Goal: Task Accomplishment & Management: Use online tool/utility

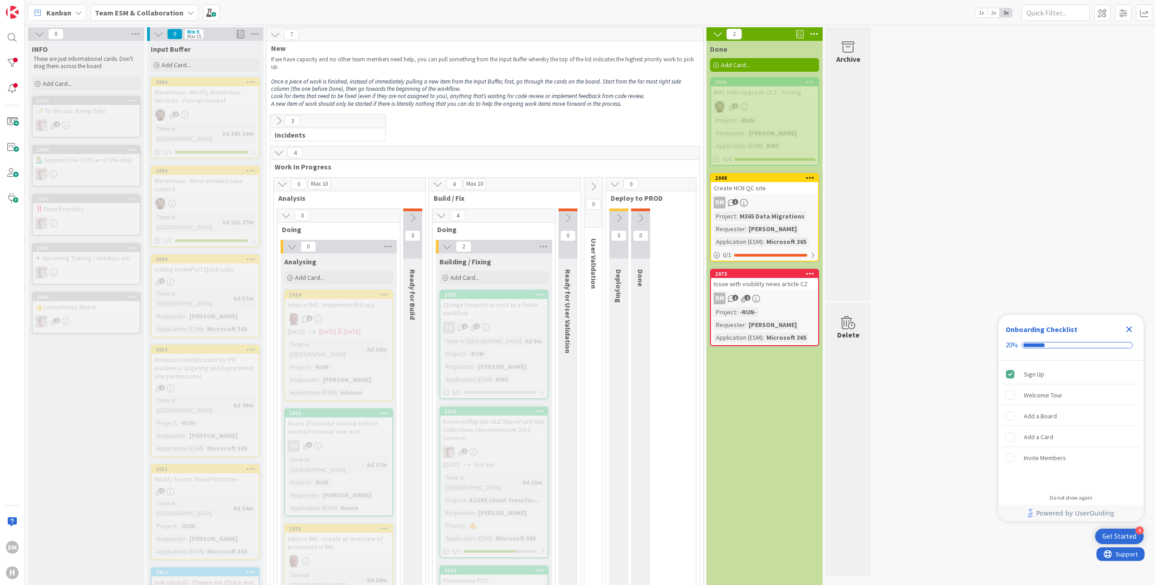
click at [721, 35] on icon at bounding box center [718, 34] width 10 height 10
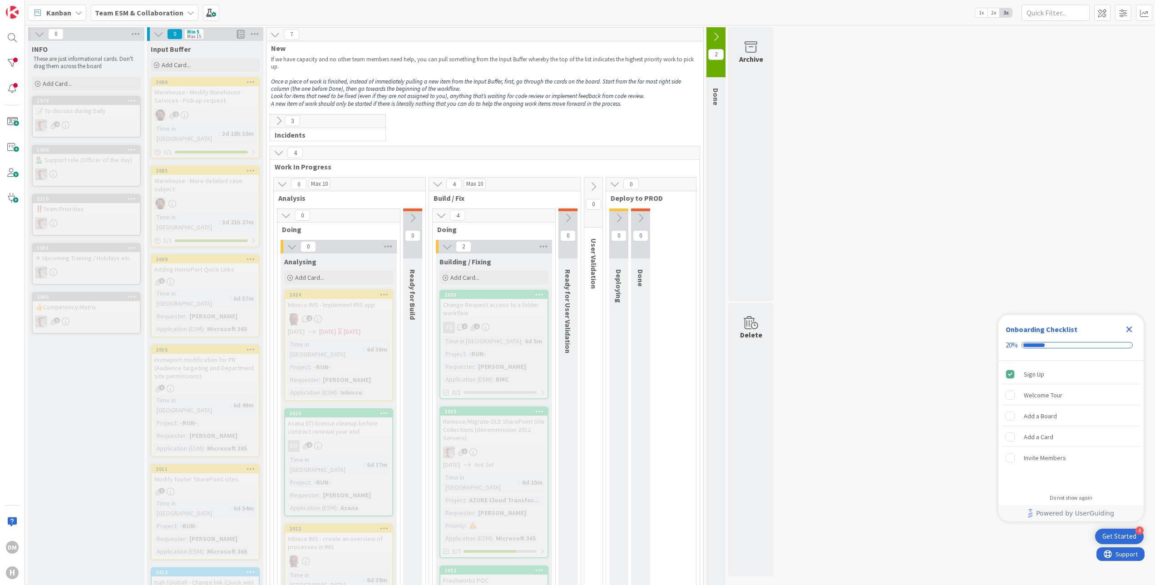
click at [292, 246] on icon at bounding box center [292, 246] width 10 height 10
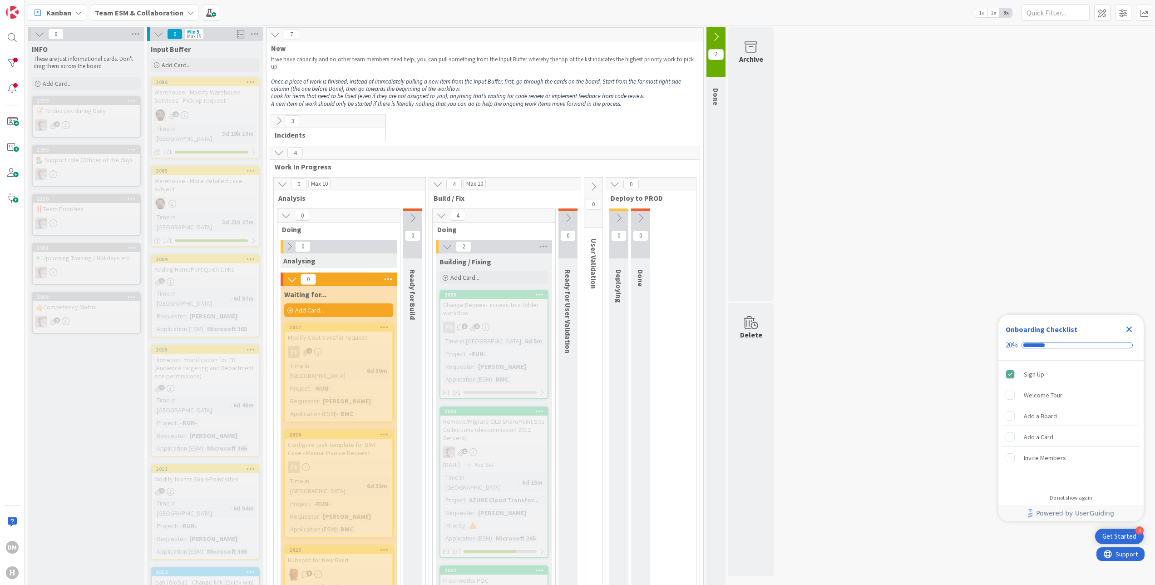
click at [288, 283] on icon at bounding box center [292, 279] width 10 height 10
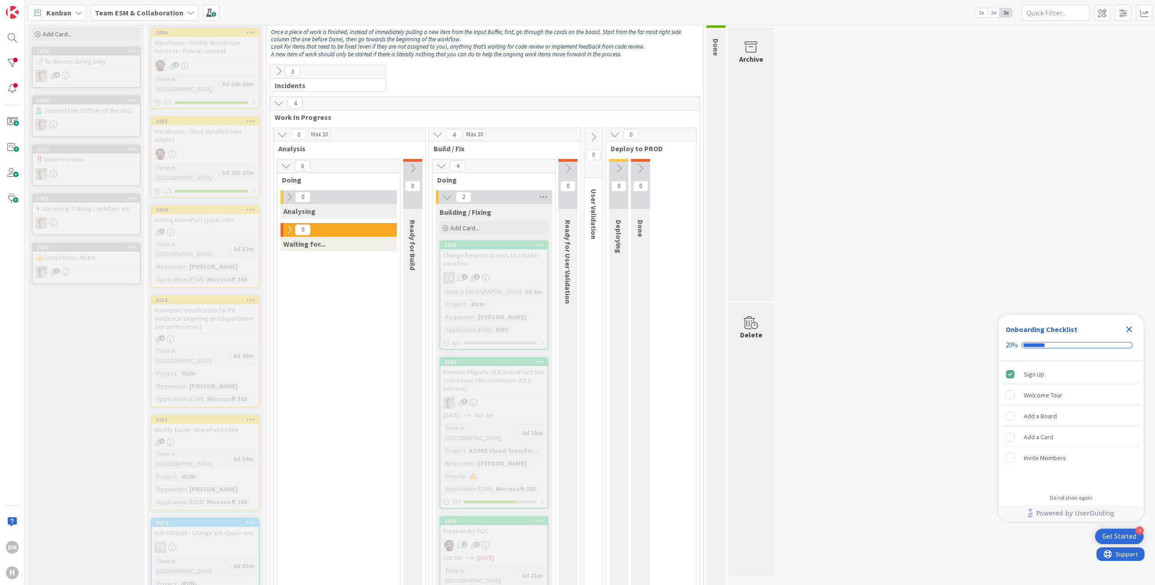
scroll to position [91, 0]
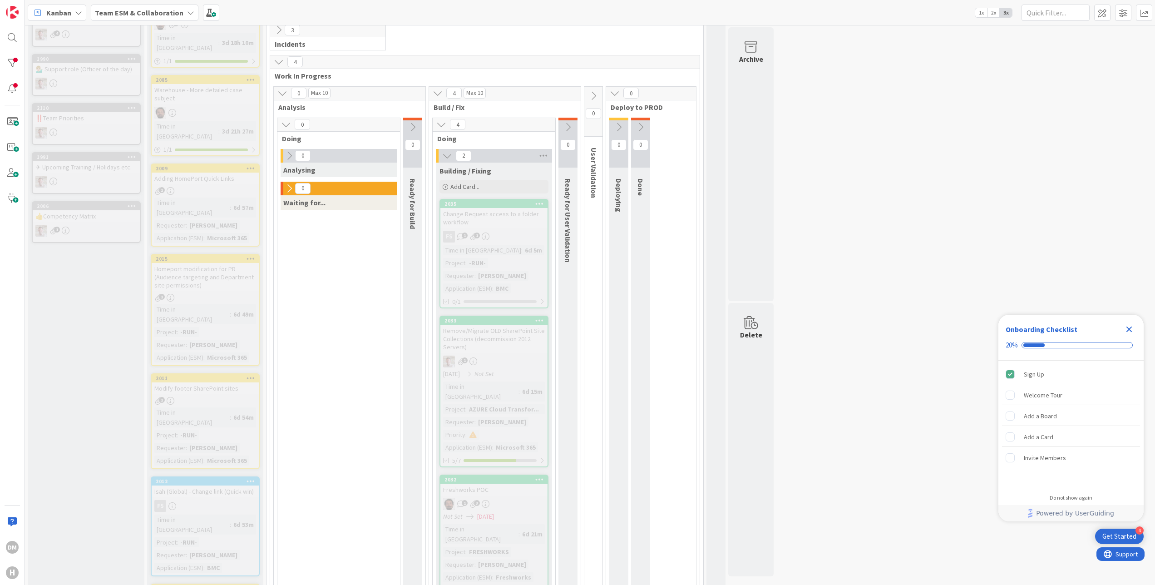
click at [286, 125] on icon at bounding box center [286, 124] width 10 height 10
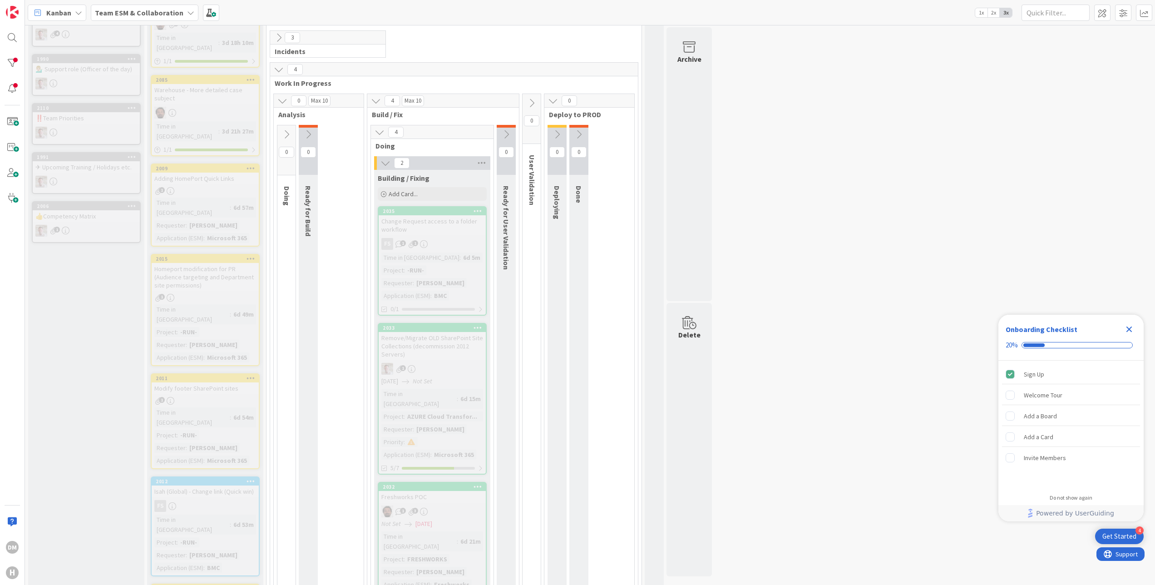
click at [282, 104] on icon at bounding box center [282, 101] width 10 height 10
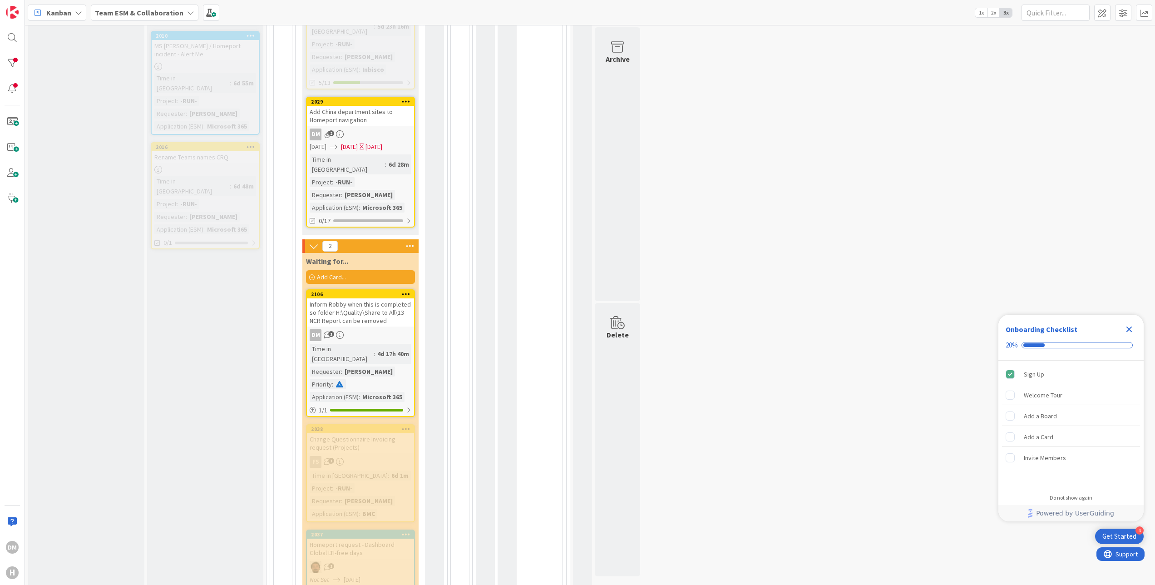
scroll to position [908, 0]
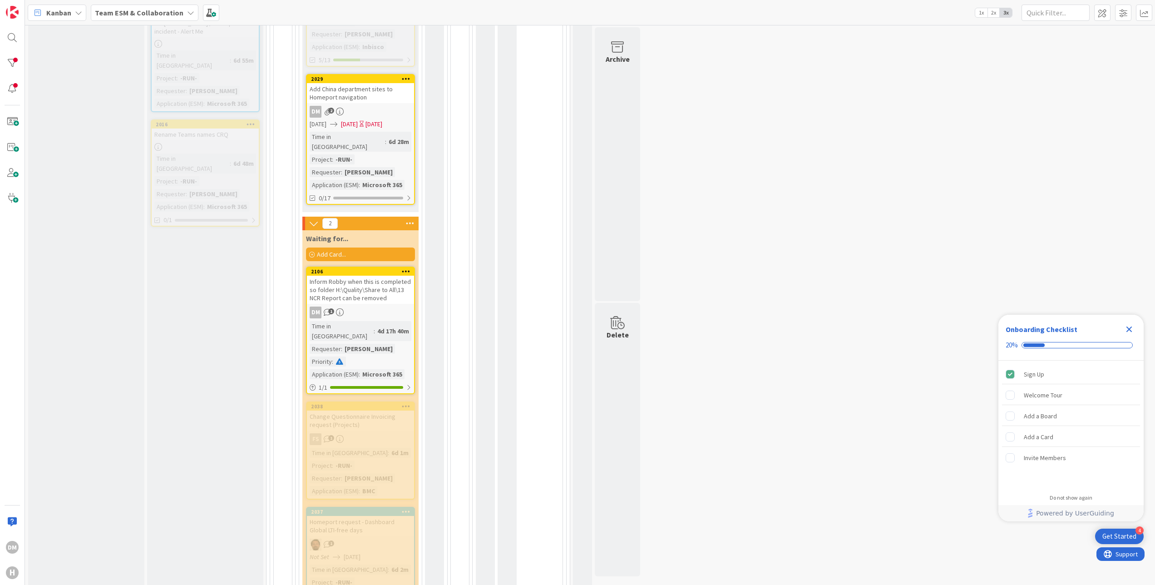
click at [399, 106] on div "DM 2" at bounding box center [360, 112] width 107 height 12
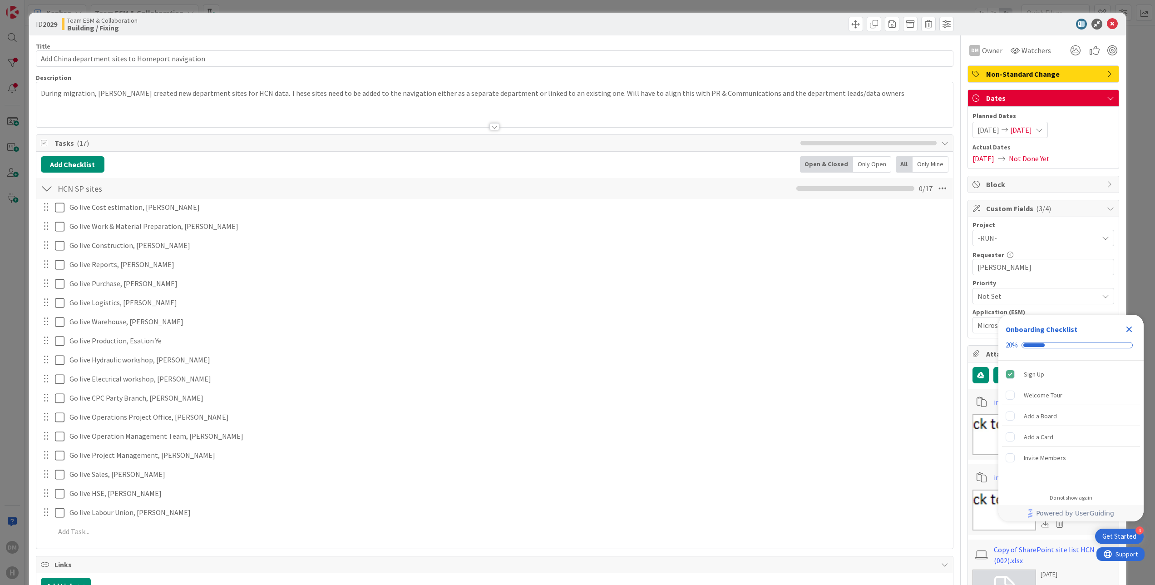
click at [1028, 129] on span "09/29/2025" at bounding box center [1021, 129] width 22 height 11
click at [1132, 332] on icon "Close Checklist" at bounding box center [1128, 329] width 11 height 11
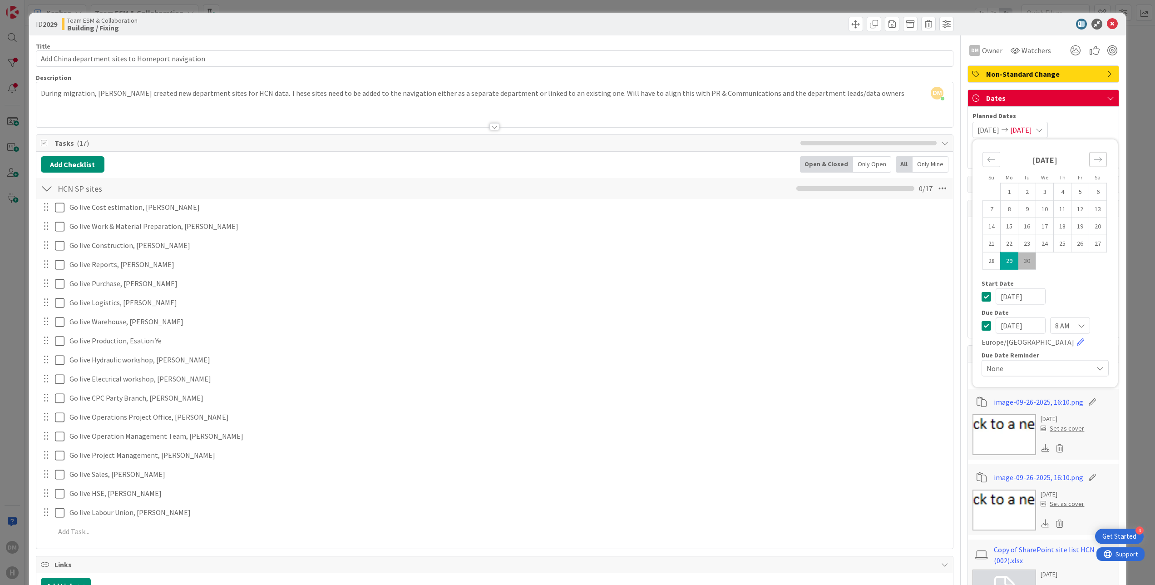
click at [1093, 157] on icon "Move forward to switch to the next month." at bounding box center [1097, 159] width 9 height 9
click at [1072, 193] on td "3" at bounding box center [1080, 191] width 18 height 17
type input "10/03/2025"
click at [1071, 194] on td "3" at bounding box center [1080, 191] width 18 height 17
type input "10/03/2025"
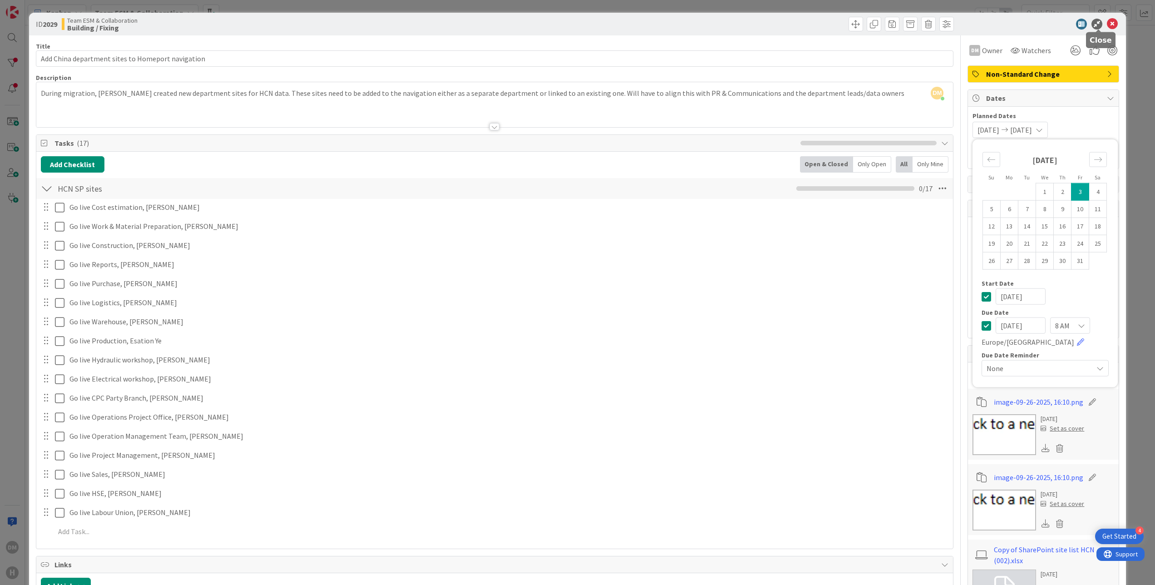
click at [1107, 22] on icon at bounding box center [1112, 24] width 11 height 11
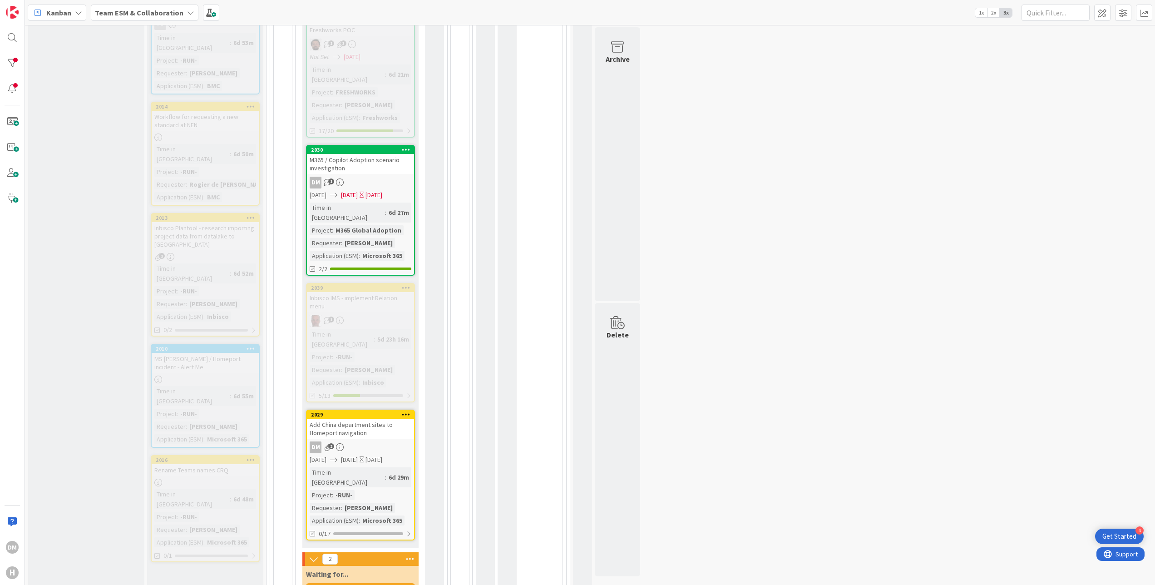
scroll to position [391, 0]
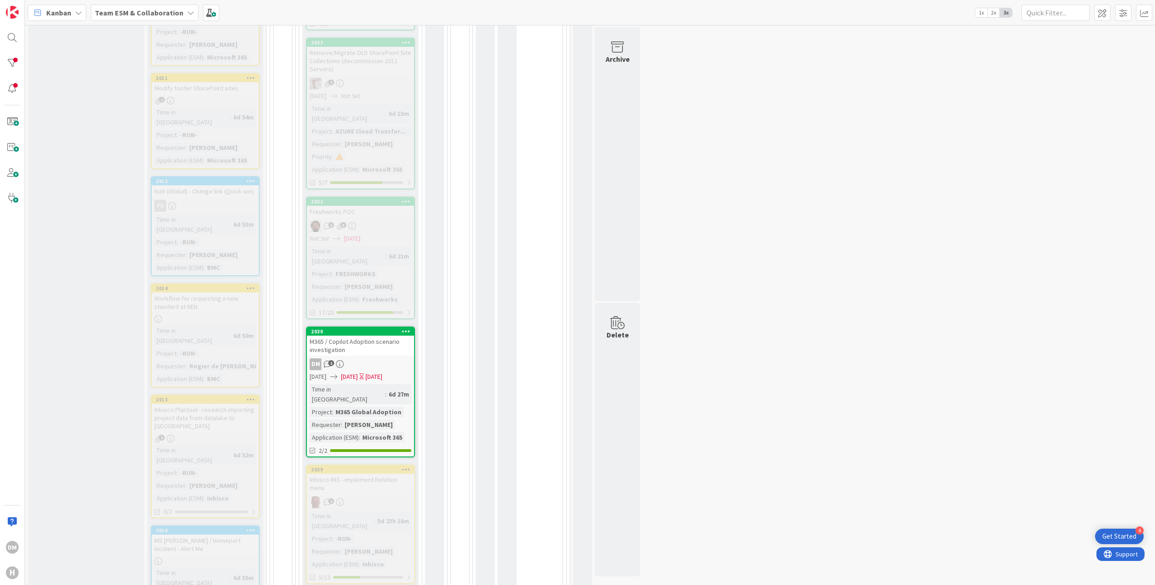
click at [398, 358] on div "DM 1" at bounding box center [360, 364] width 107 height 12
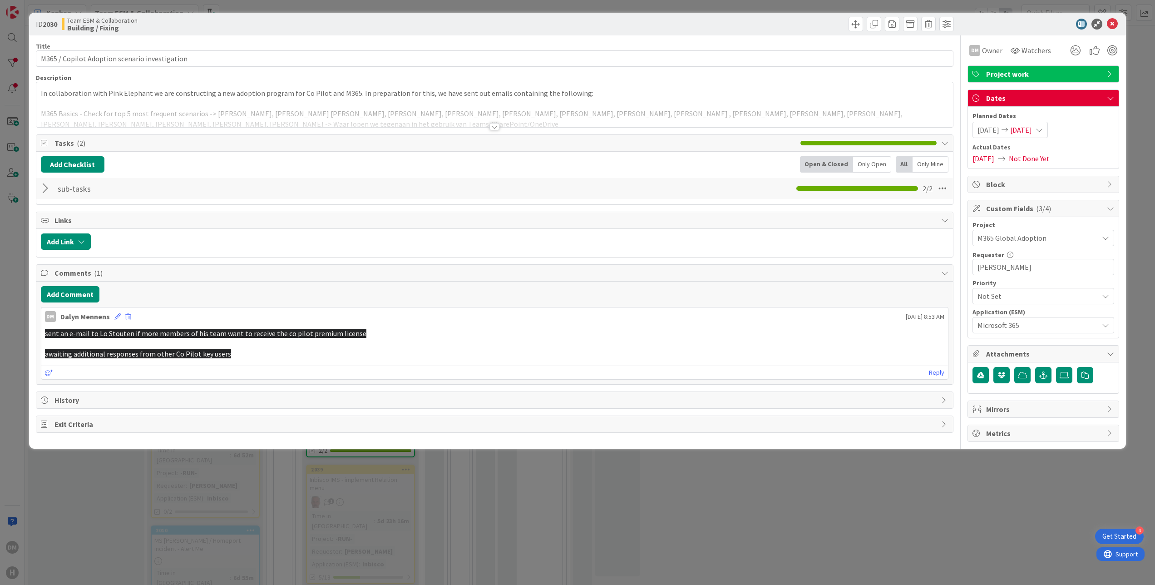
click at [1032, 125] on span "09/29/2025" at bounding box center [1021, 129] width 22 height 11
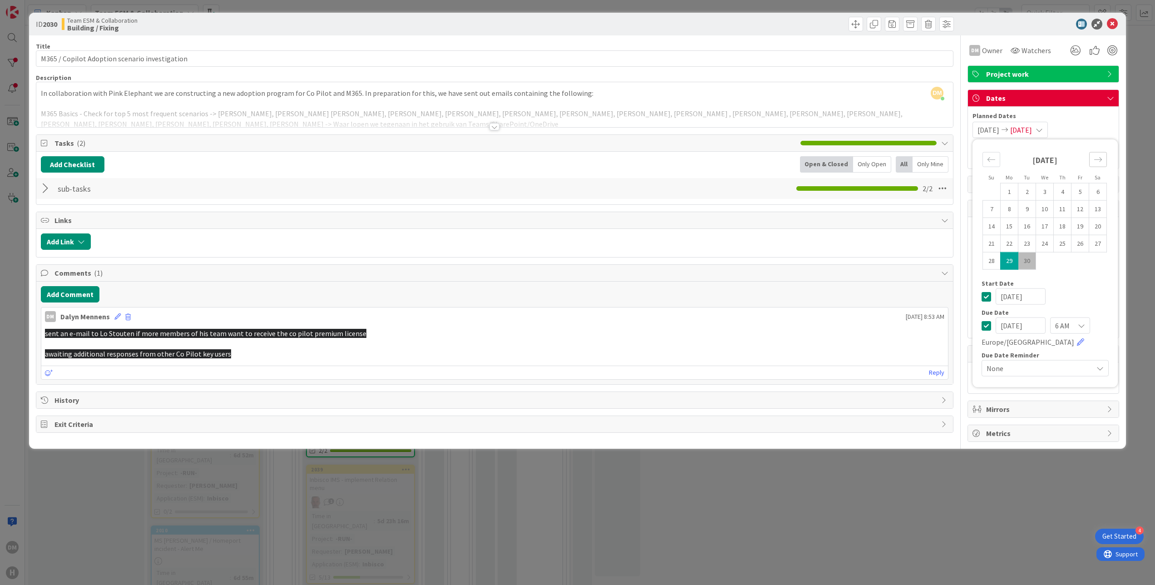
click at [1094, 158] on icon "Move forward to switch to the next month." at bounding box center [1097, 159] width 9 height 9
click at [1079, 191] on td "3" at bounding box center [1080, 191] width 18 height 17
type input "10/03/2025"
click at [1079, 191] on td "3" at bounding box center [1080, 191] width 18 height 17
type input "10/03/2025"
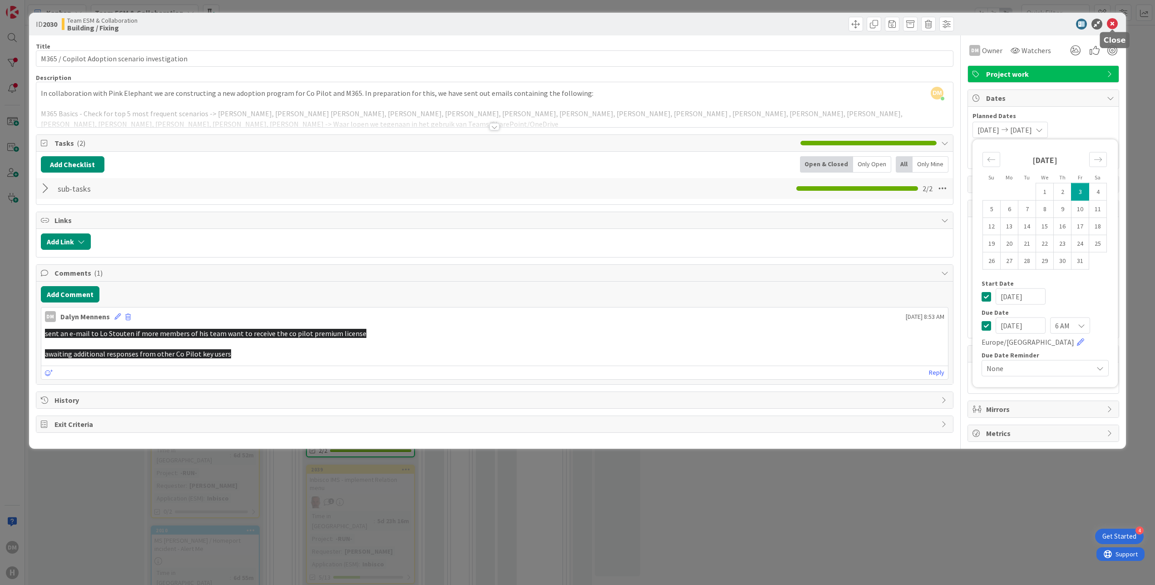
click at [1115, 22] on icon at bounding box center [1112, 24] width 11 height 11
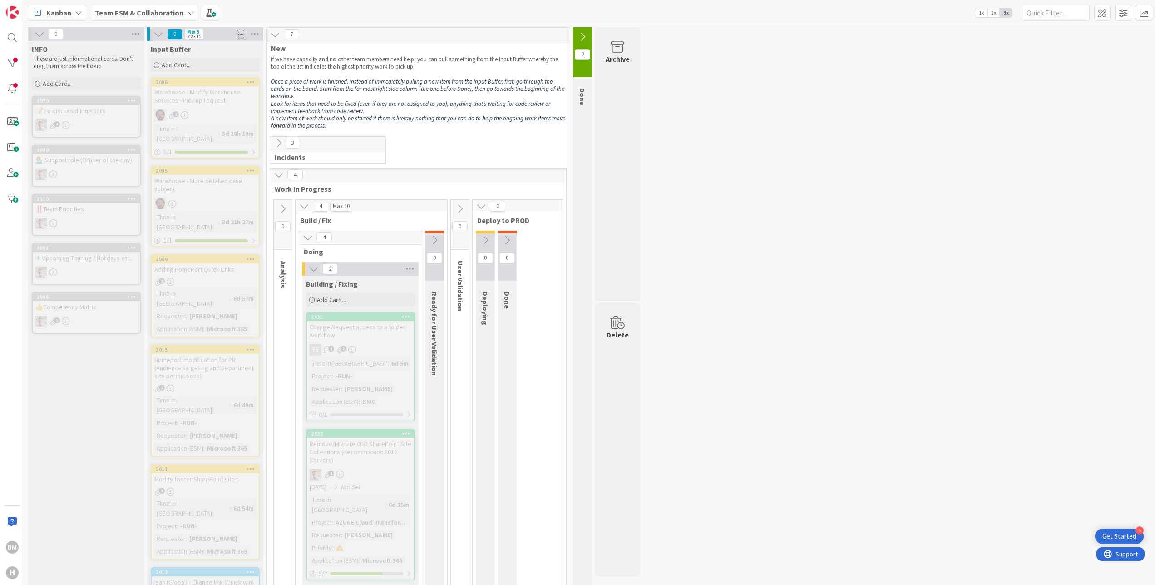
click at [275, 141] on icon at bounding box center [279, 143] width 10 height 10
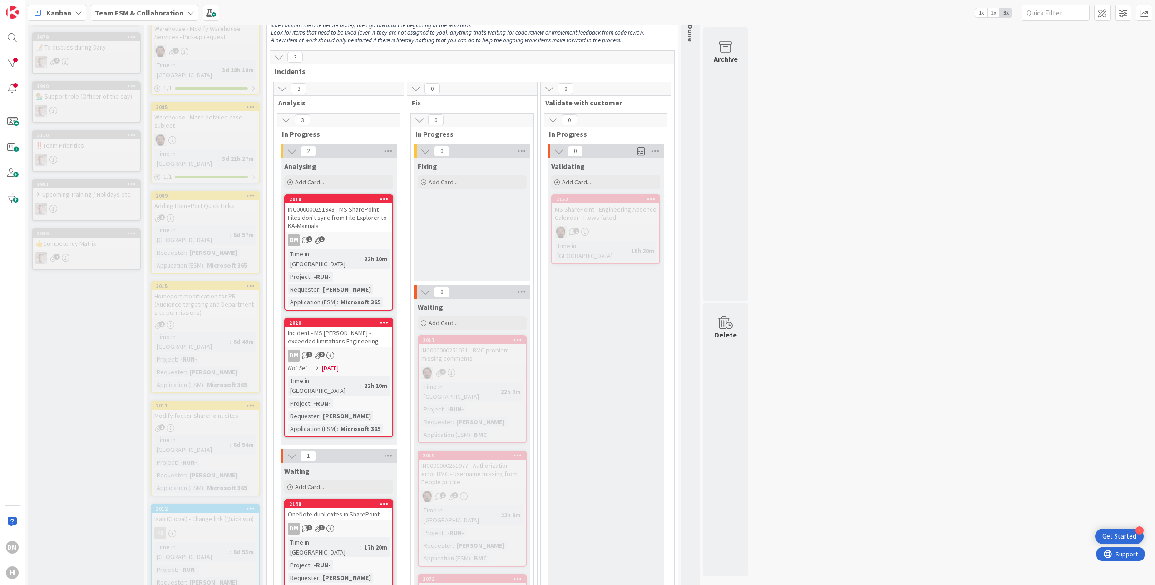
scroll to position [91, 0]
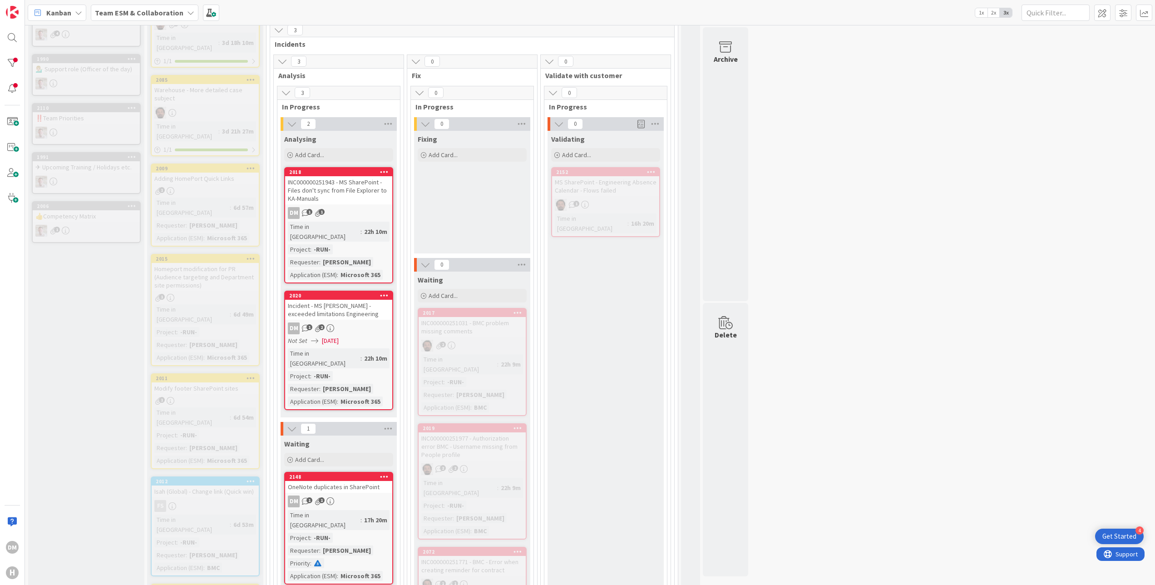
click at [333, 336] on span "09/29/2025" at bounding box center [330, 341] width 17 height 10
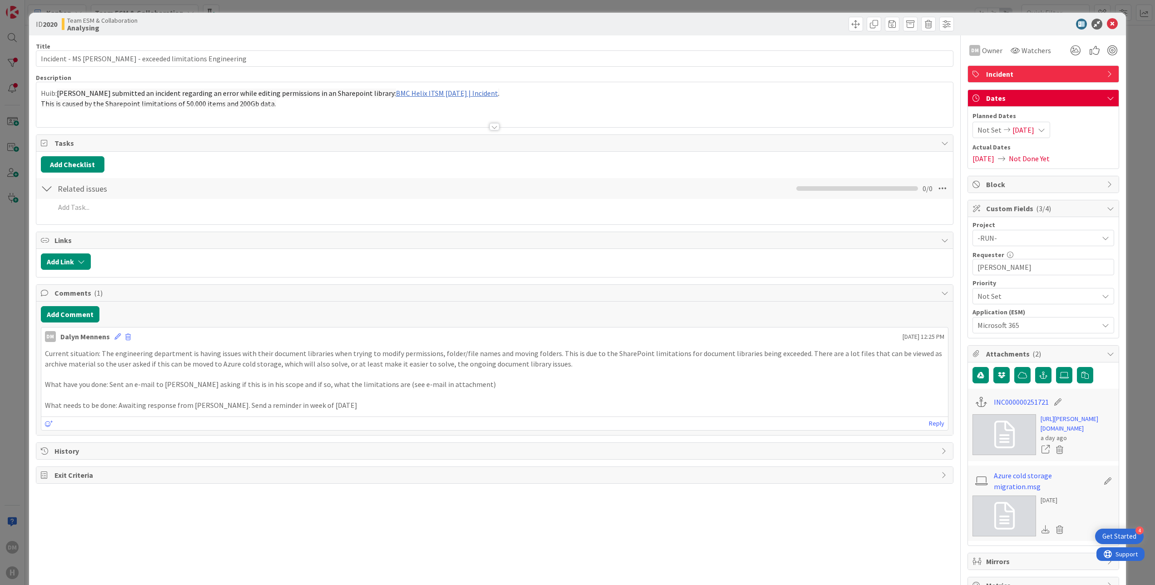
click at [1024, 129] on span "09/29/2025" at bounding box center [1023, 129] width 22 height 11
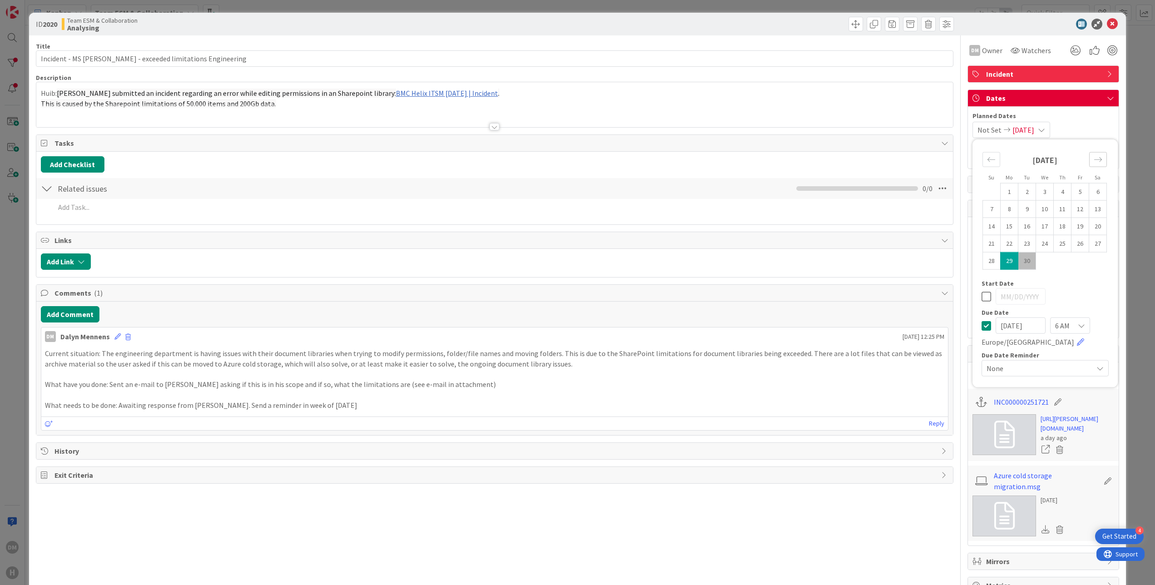
click at [1093, 156] on icon "Move forward to switch to the next month." at bounding box center [1097, 159] width 9 height 9
click at [1071, 193] on td "3" at bounding box center [1080, 191] width 18 height 17
type input "10/03/2025"
click at [1071, 193] on td "3" at bounding box center [1080, 191] width 18 height 17
type input "10/03/2025"
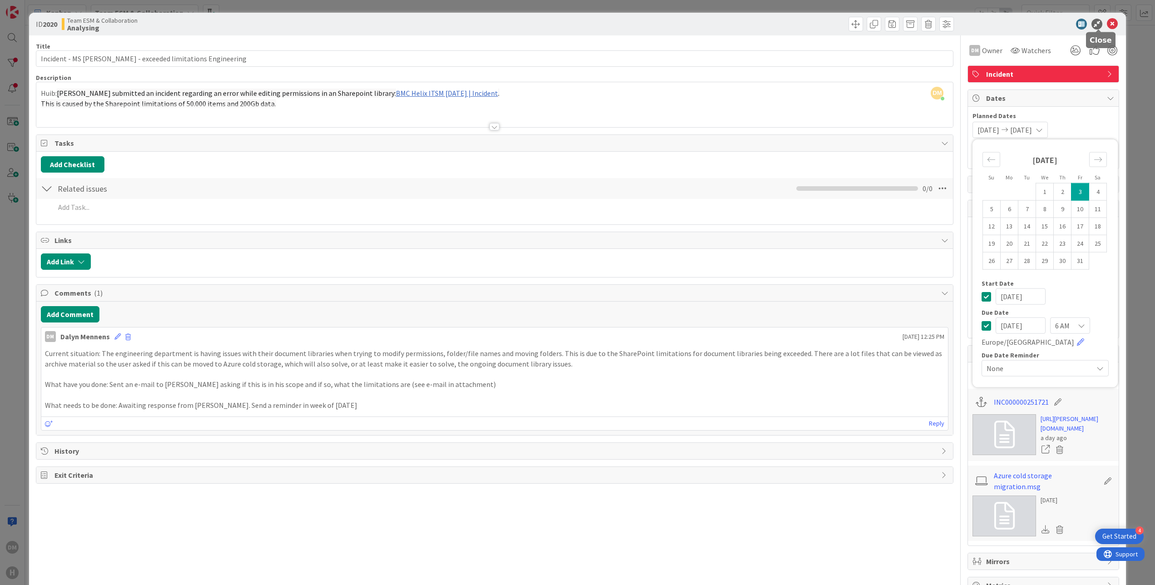
click at [1107, 21] on icon at bounding box center [1112, 24] width 11 height 11
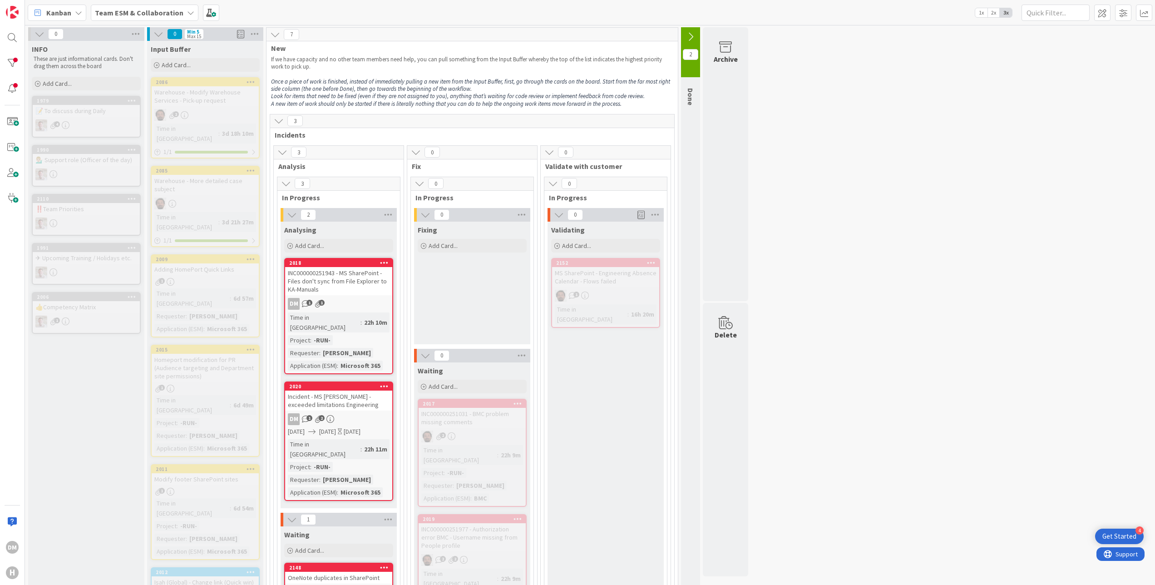
click at [280, 121] on icon at bounding box center [279, 121] width 10 height 10
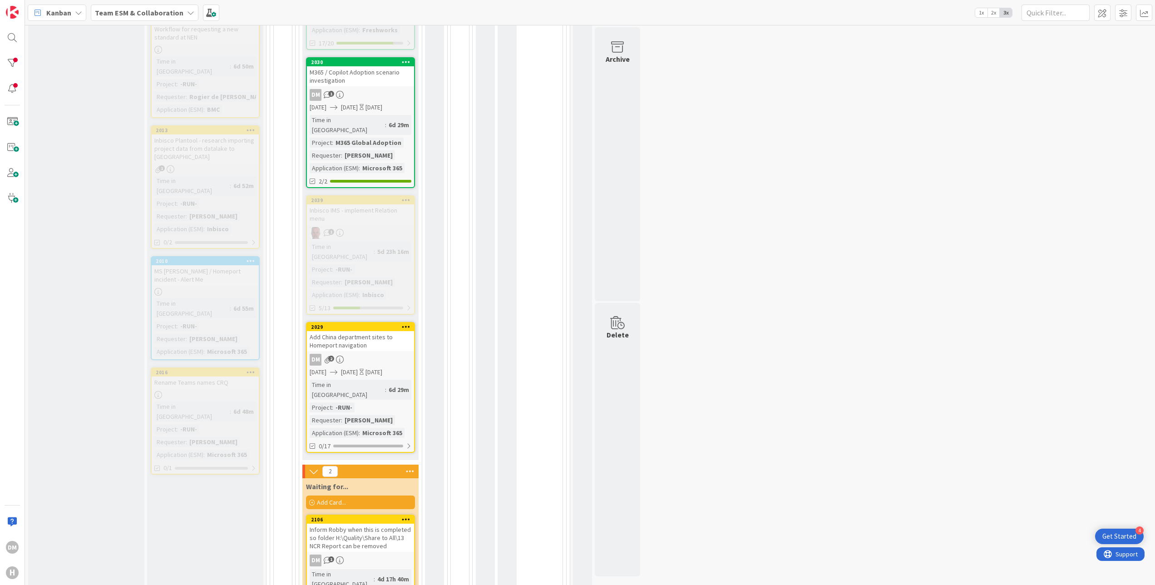
scroll to position [635, 0]
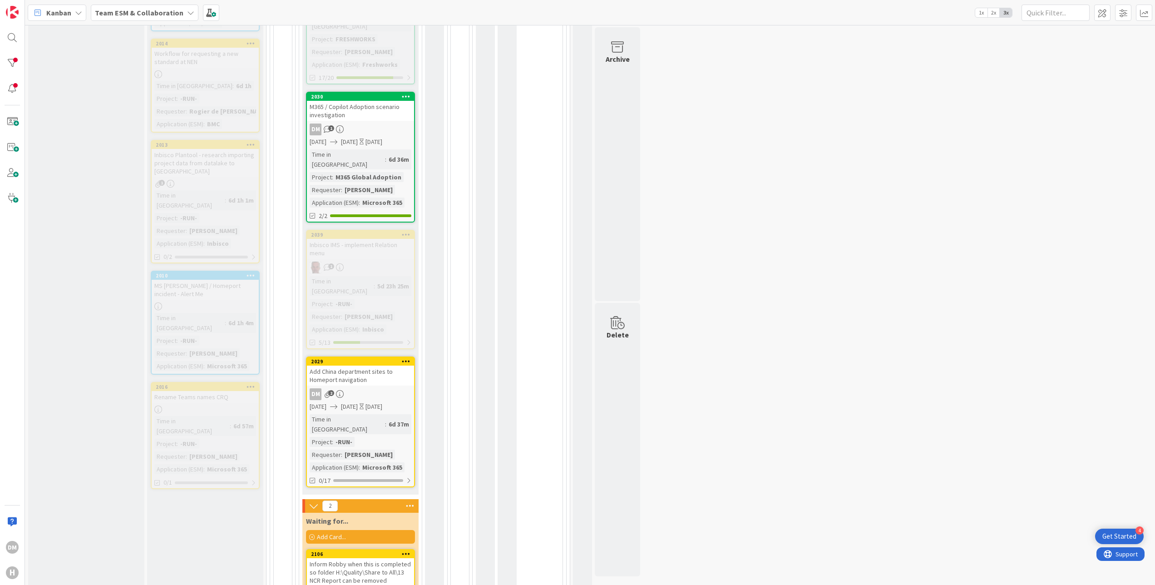
click at [383, 365] on div "Add China department sites to Homeport navigation" at bounding box center [360, 375] width 107 height 20
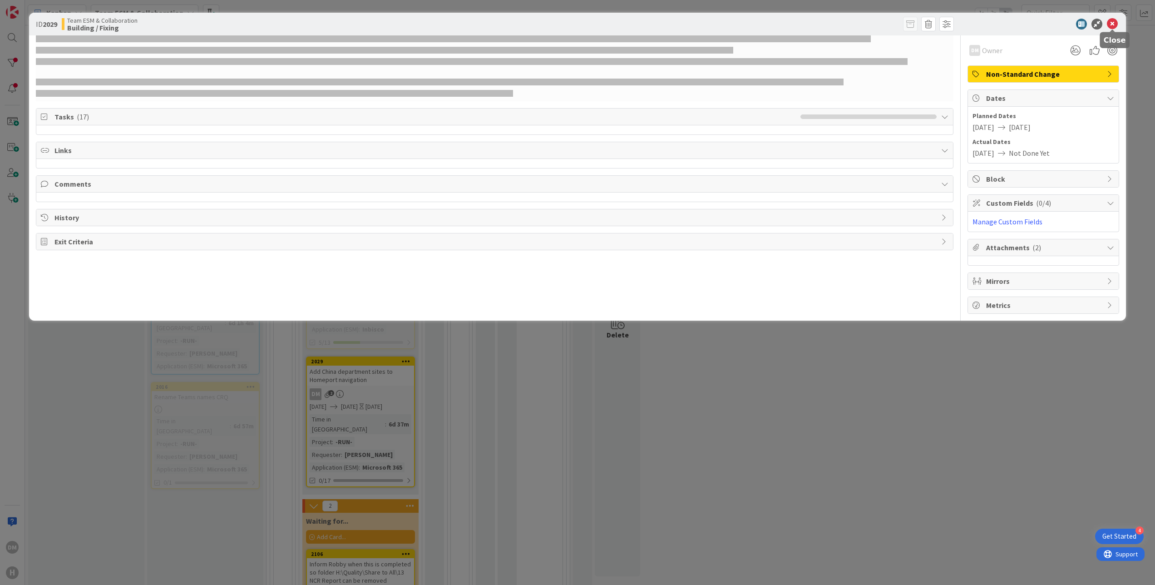
click at [1113, 22] on icon at bounding box center [1112, 24] width 11 height 11
click at [1108, 22] on icon at bounding box center [1112, 24] width 11 height 11
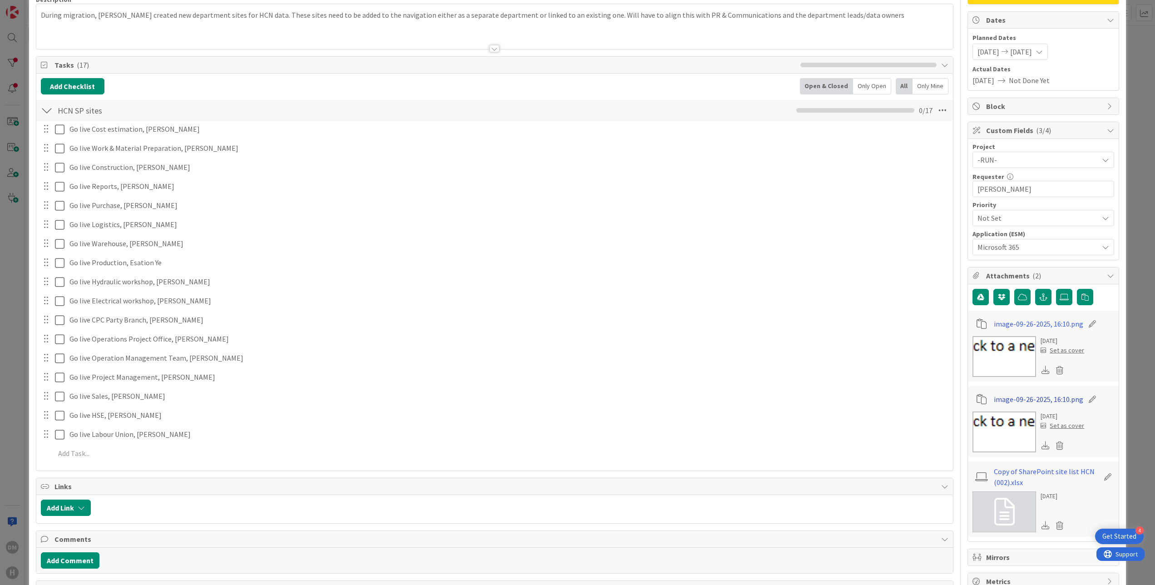
scroll to position [138, 0]
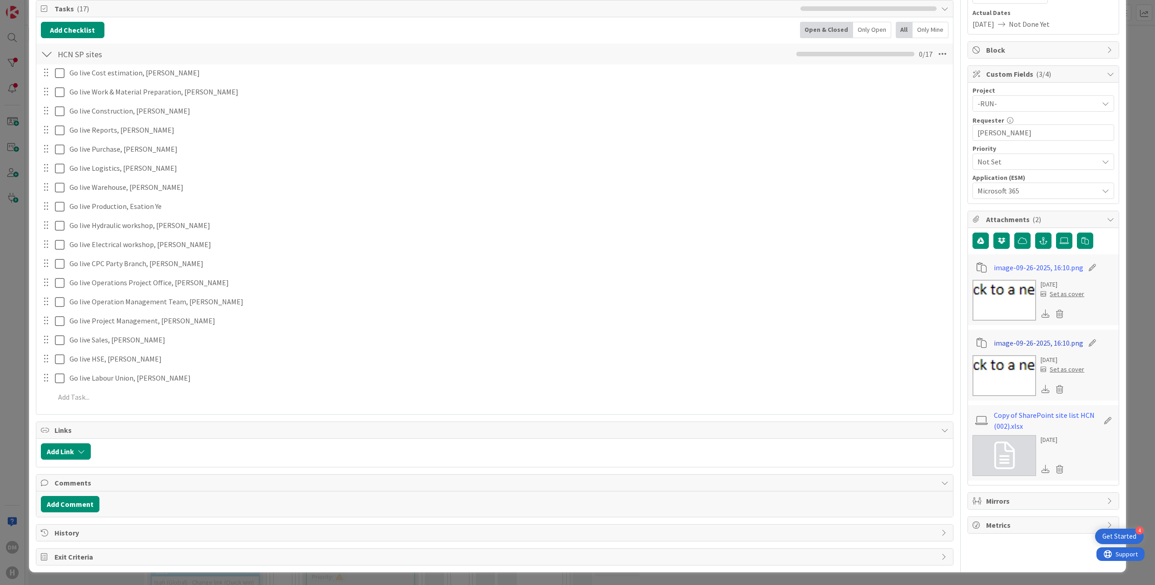
click at [994, 340] on link "image-09-26-2025, 16:10.png" at bounding box center [1038, 342] width 89 height 11
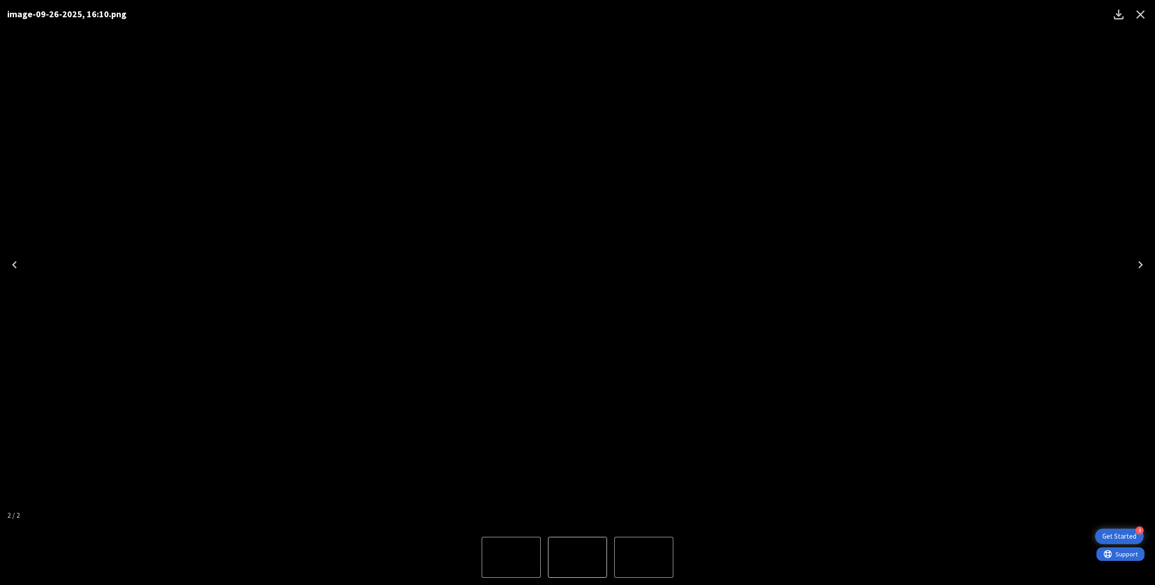
click at [660, 543] on button "1 of 2" at bounding box center [643, 556] width 59 height 41
click at [511, 557] on img "2 of 2" at bounding box center [511, 557] width 0 height 0
click at [1141, 11] on icon "Close" at bounding box center [1140, 14] width 15 height 15
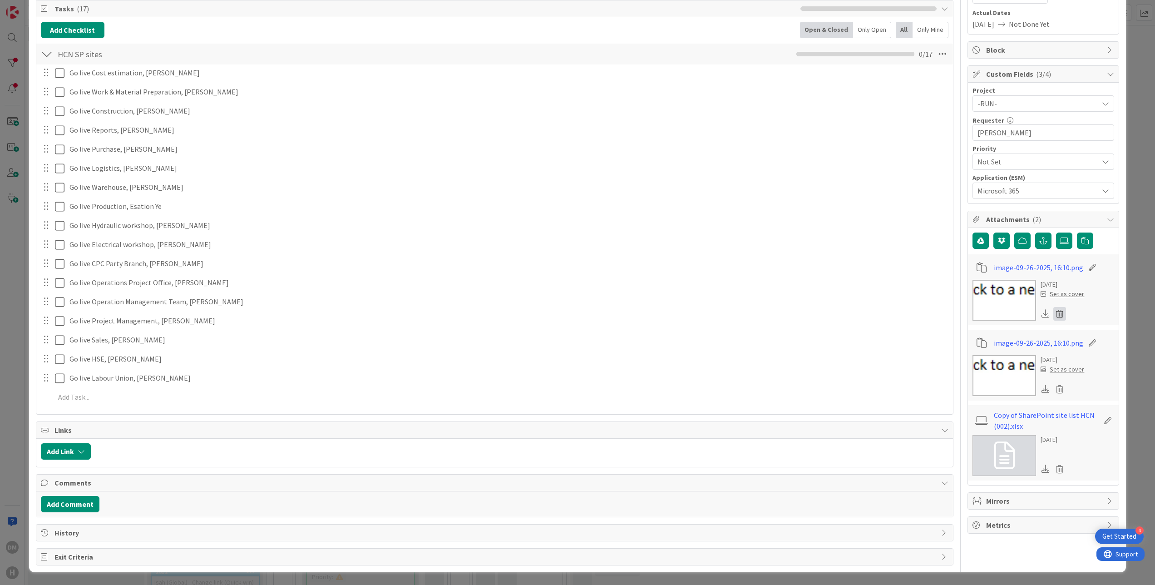
click at [1053, 314] on icon at bounding box center [1059, 314] width 13 height 14
click at [958, 358] on button "Delete" at bounding box center [975, 357] width 34 height 16
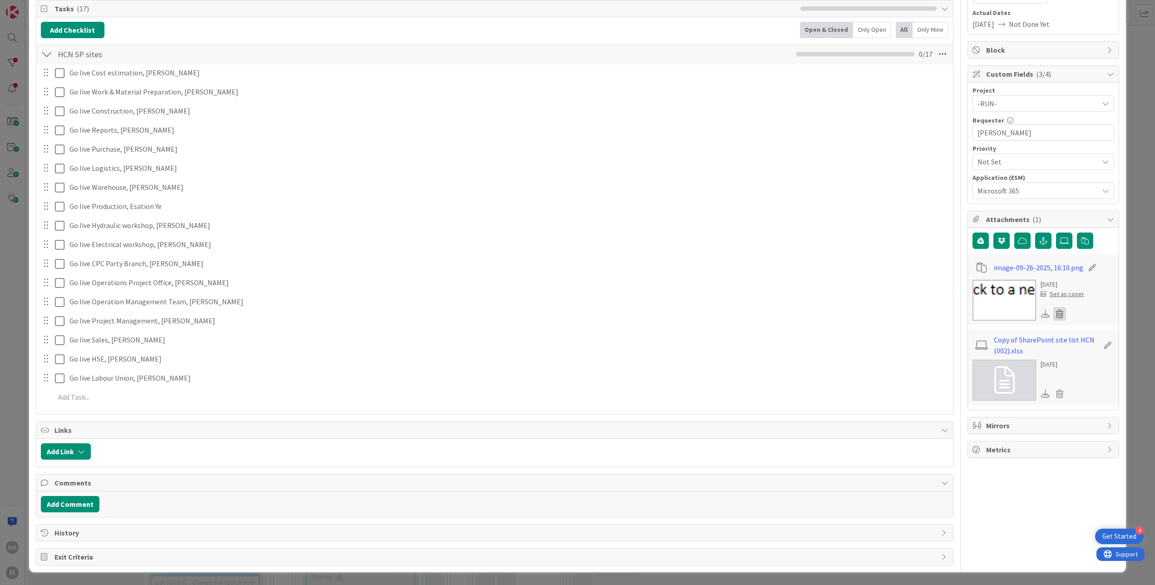
click at [1053, 313] on icon at bounding box center [1059, 314] width 13 height 14
click at [996, 351] on button "Cancel" at bounding box center [1013, 357] width 34 height 16
click at [999, 297] on img at bounding box center [1004, 300] width 64 height 41
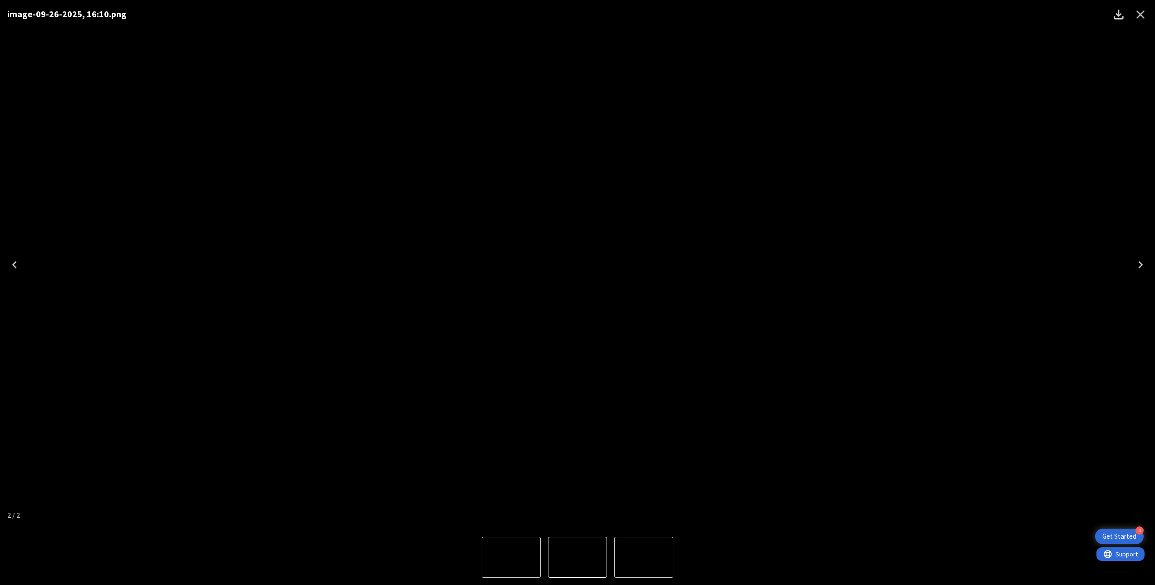
click at [1138, 13] on icon "Close" at bounding box center [1140, 14] width 9 height 9
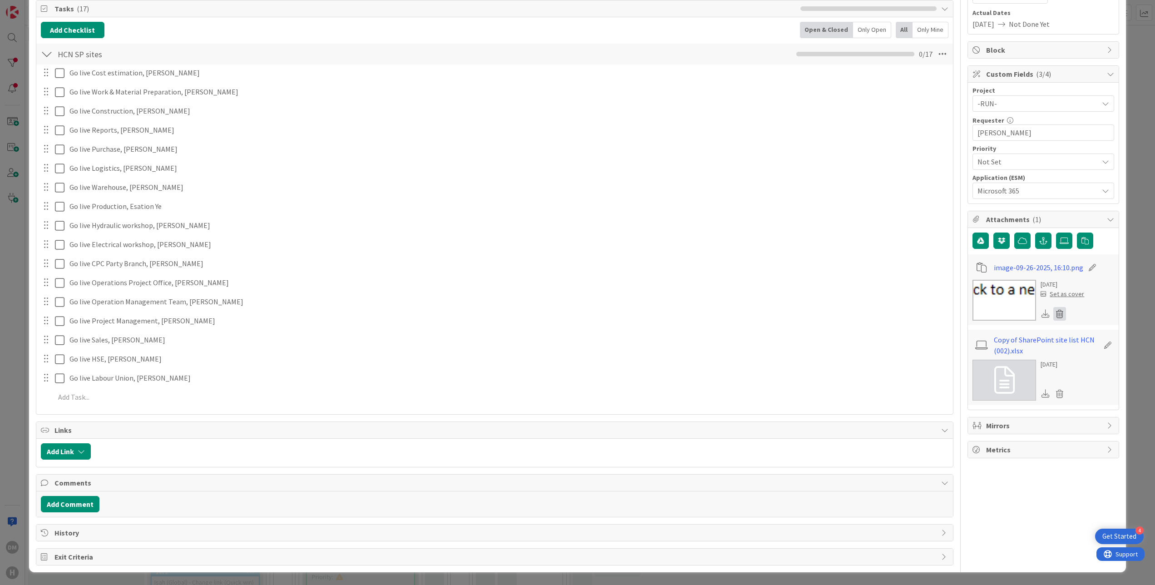
click at [1053, 315] on icon at bounding box center [1059, 314] width 13 height 14
click at [958, 354] on button "Delete" at bounding box center [975, 357] width 34 height 16
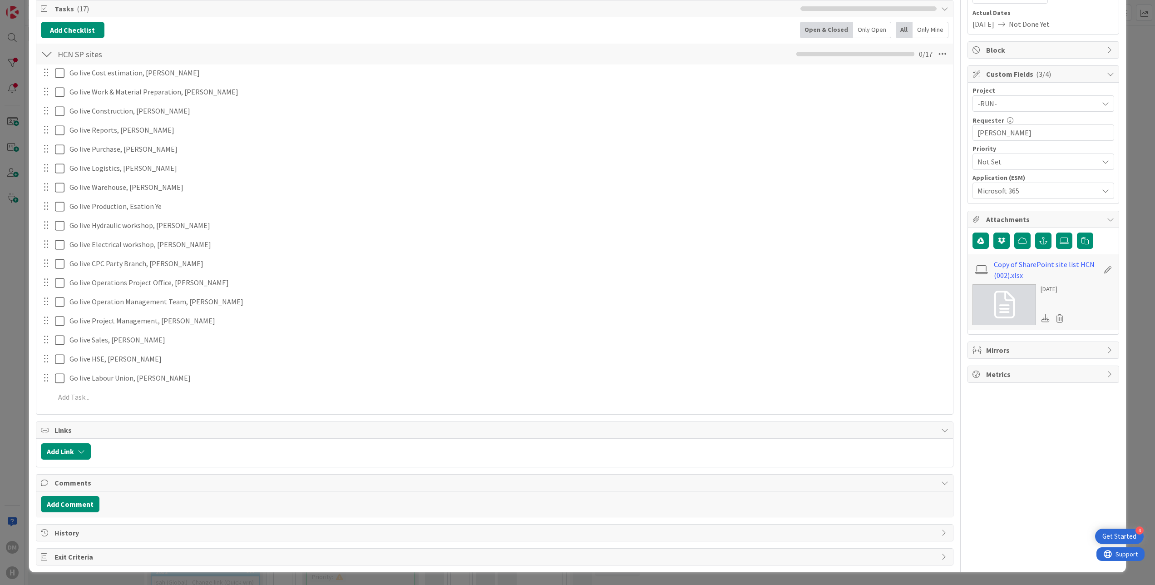
click at [129, 532] on span "History" at bounding box center [495, 532] width 882 height 11
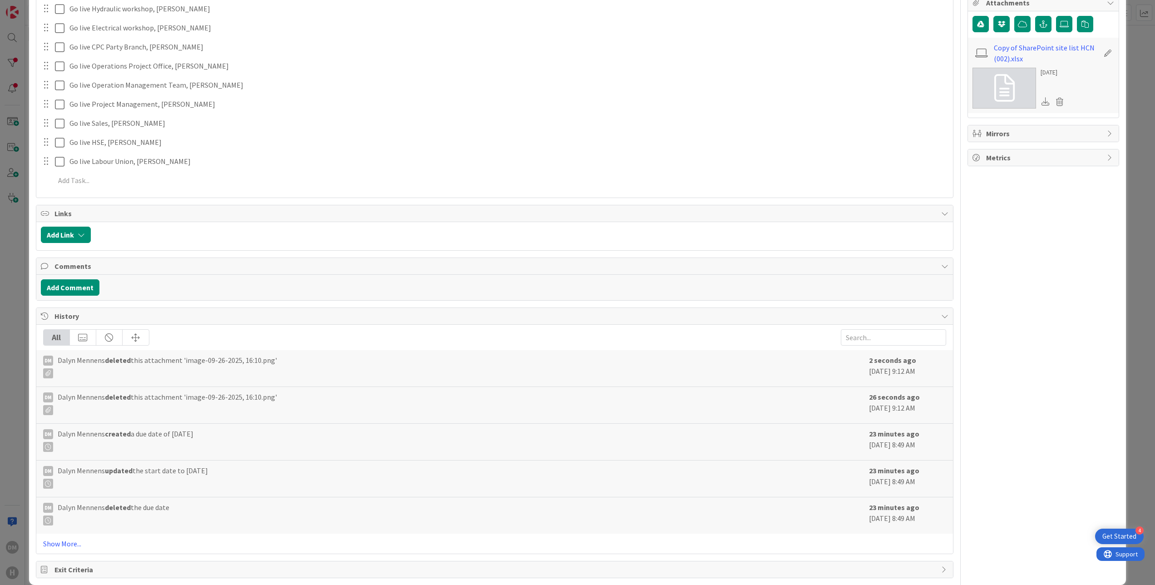
scroll to position [369, 0]
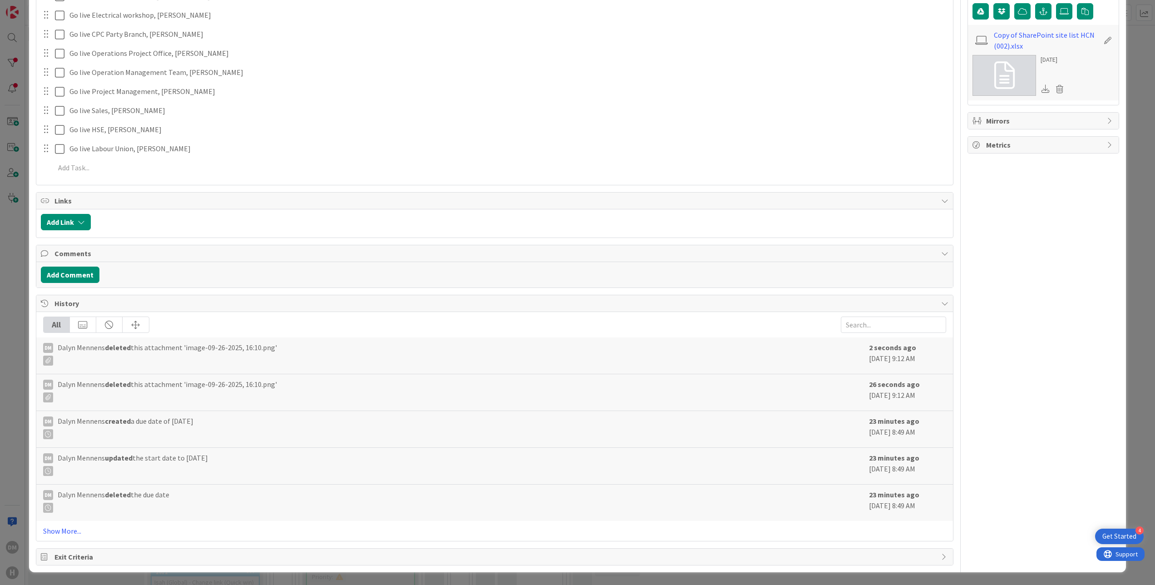
click at [287, 304] on span "History" at bounding box center [495, 303] width 882 height 11
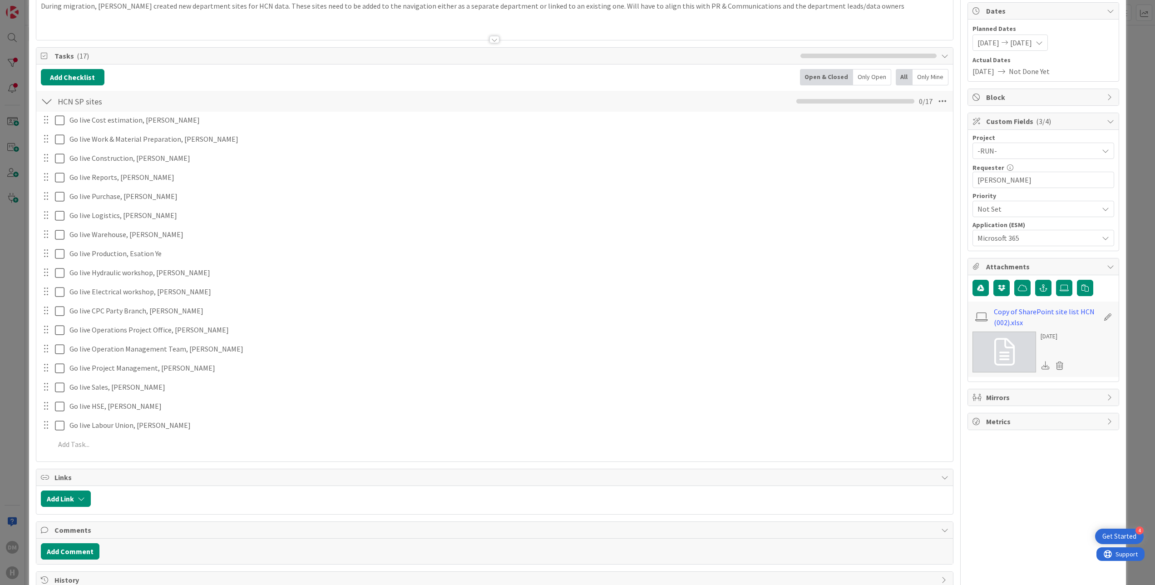
scroll to position [138, 0]
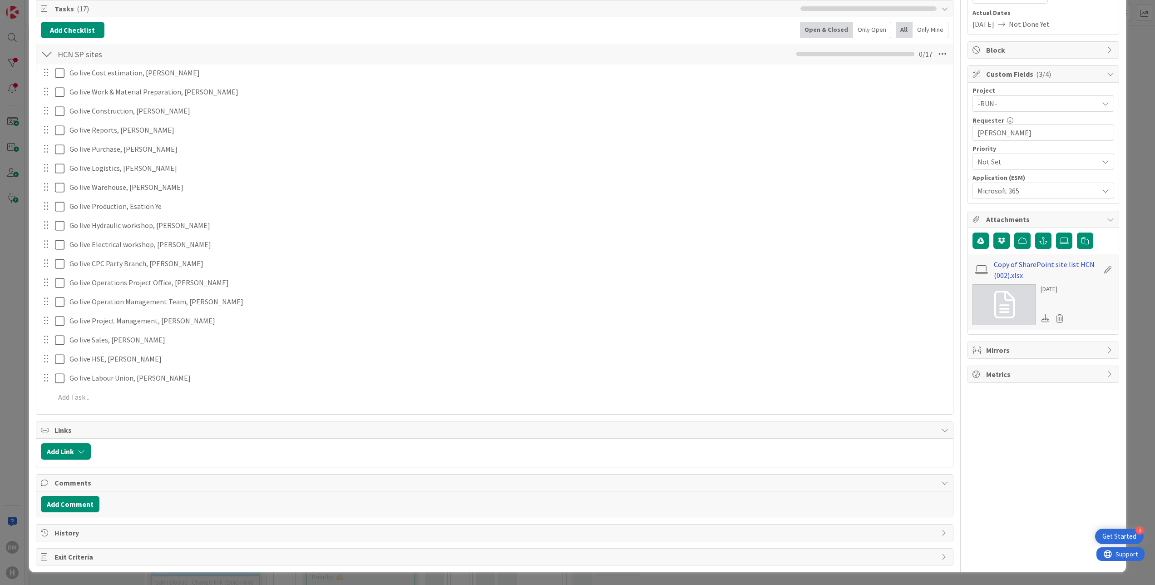
click at [1000, 260] on link "Copy of SharePoint site list HCN (002).xlsx" at bounding box center [1046, 270] width 105 height 22
